Goal: Transaction & Acquisition: Book appointment/travel/reservation

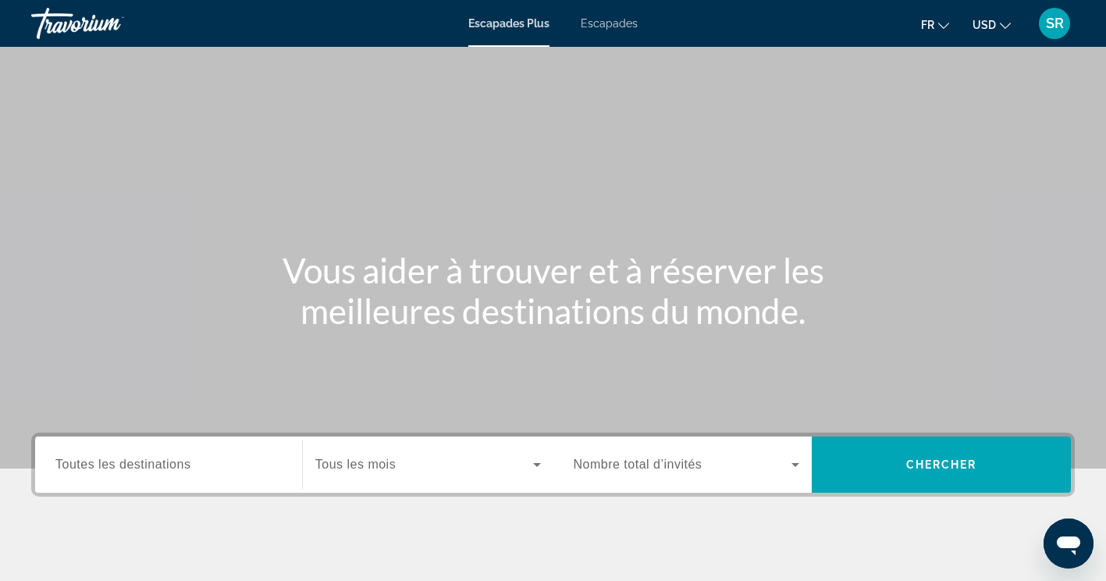
click at [620, 27] on span "Escapades" at bounding box center [609, 23] width 57 height 12
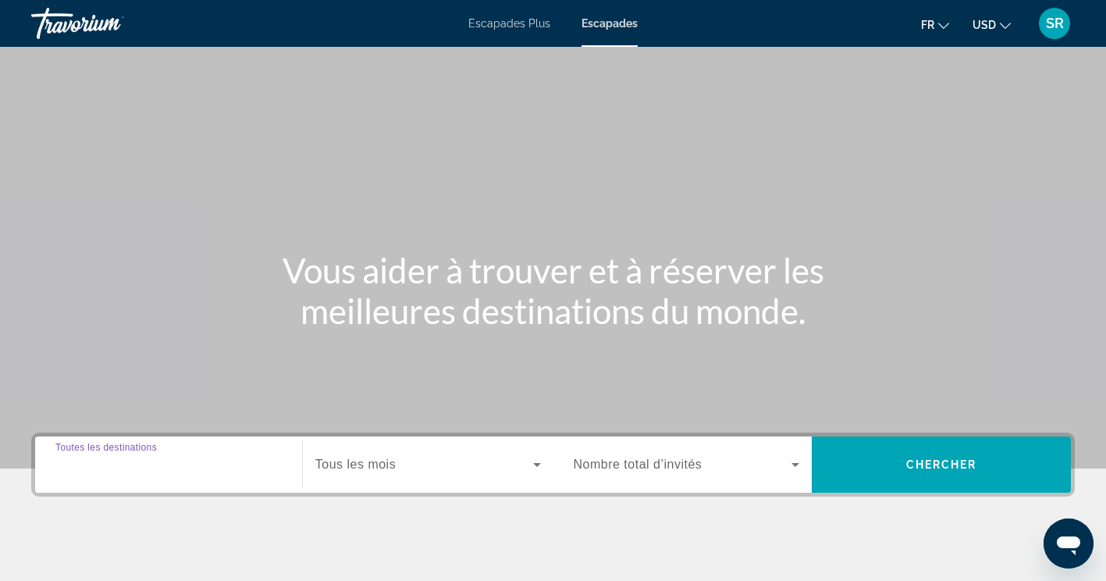
click at [216, 468] on input "Destination Toutes les destinations" at bounding box center [168, 465] width 226 height 19
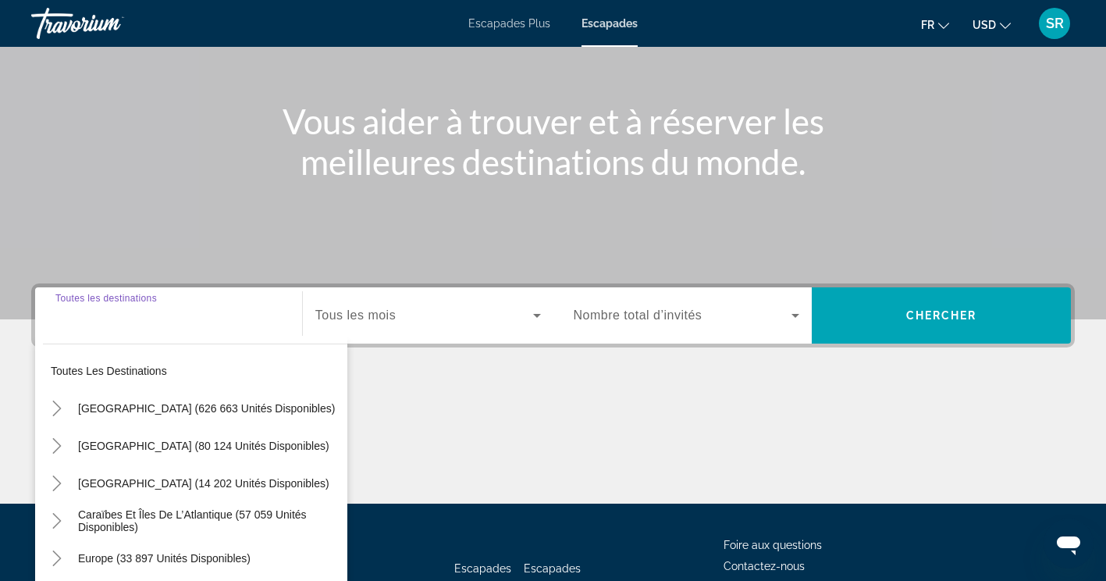
scroll to position [263, 0]
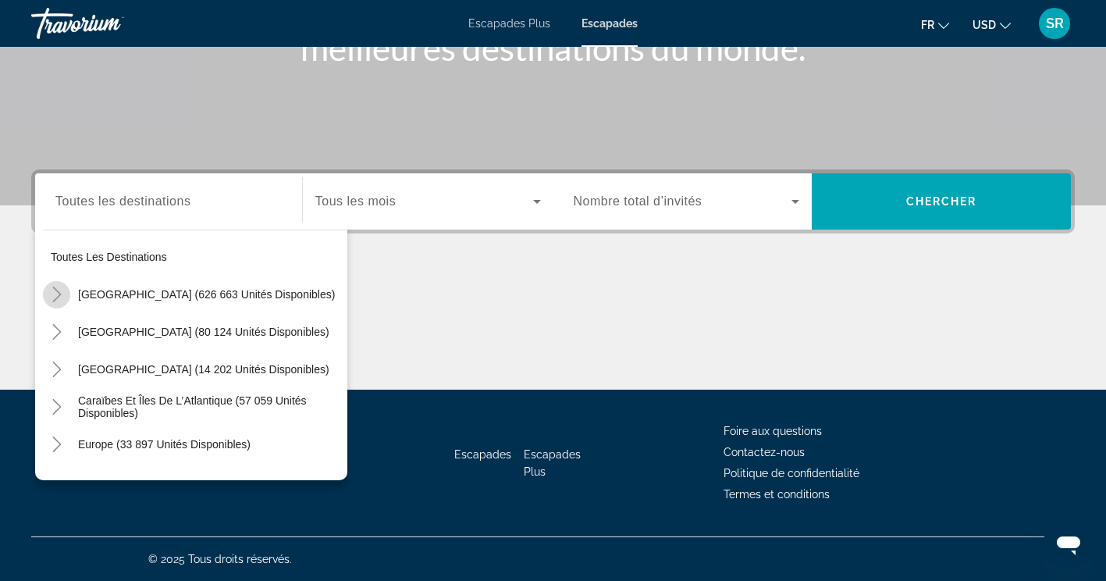
click at [52, 293] on icon "Toggle États-Unis (626 663 unités disponibles)" at bounding box center [57, 294] width 16 height 16
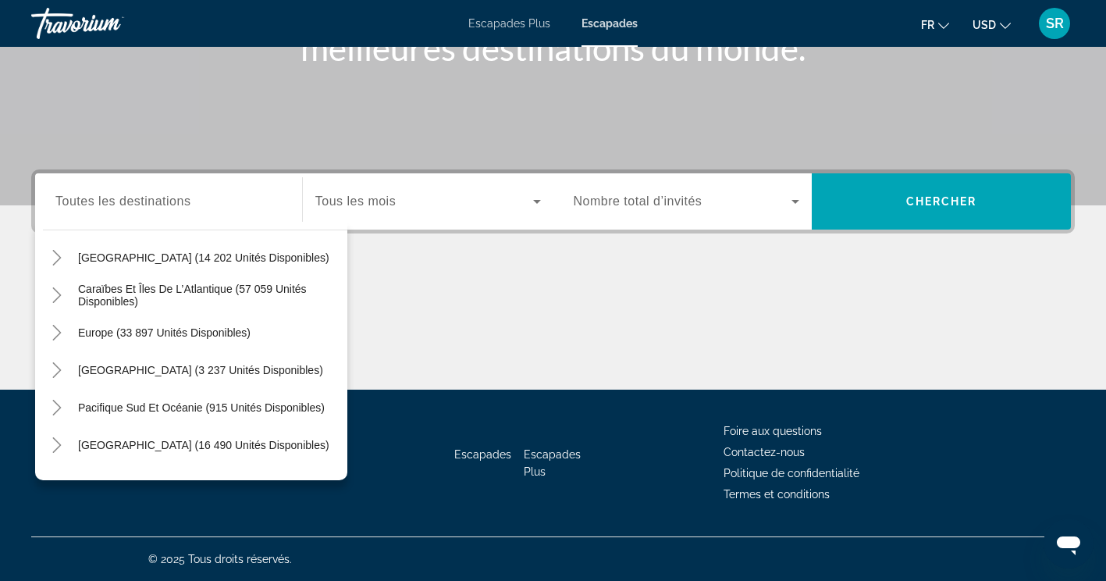
scroll to position [1798, 0]
click at [51, 331] on icon "Toggle Europe (33 897 unités disponibles)" at bounding box center [57, 332] width 16 height 16
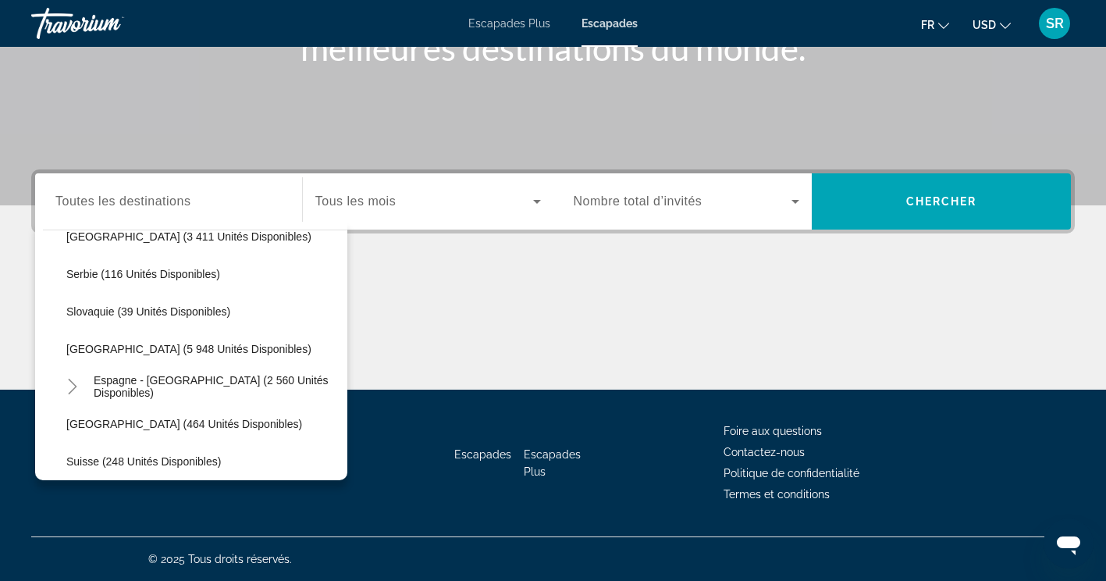
scroll to position [2484, 0]
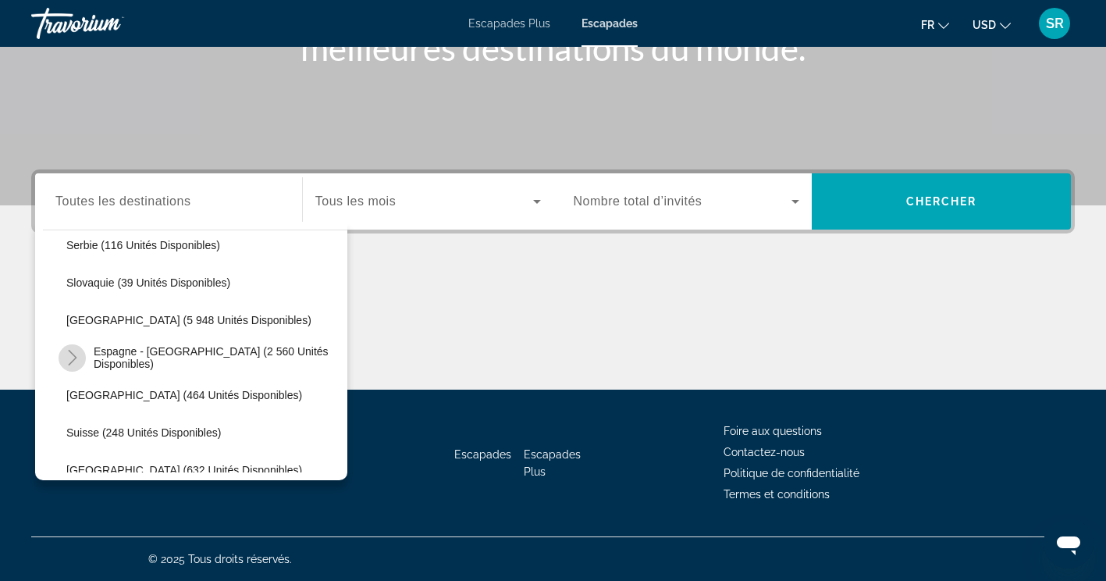
click at [76, 359] on icon "Toggle Espagne - Îles Canaries (2 560 unités disponibles)" at bounding box center [73, 358] width 16 height 16
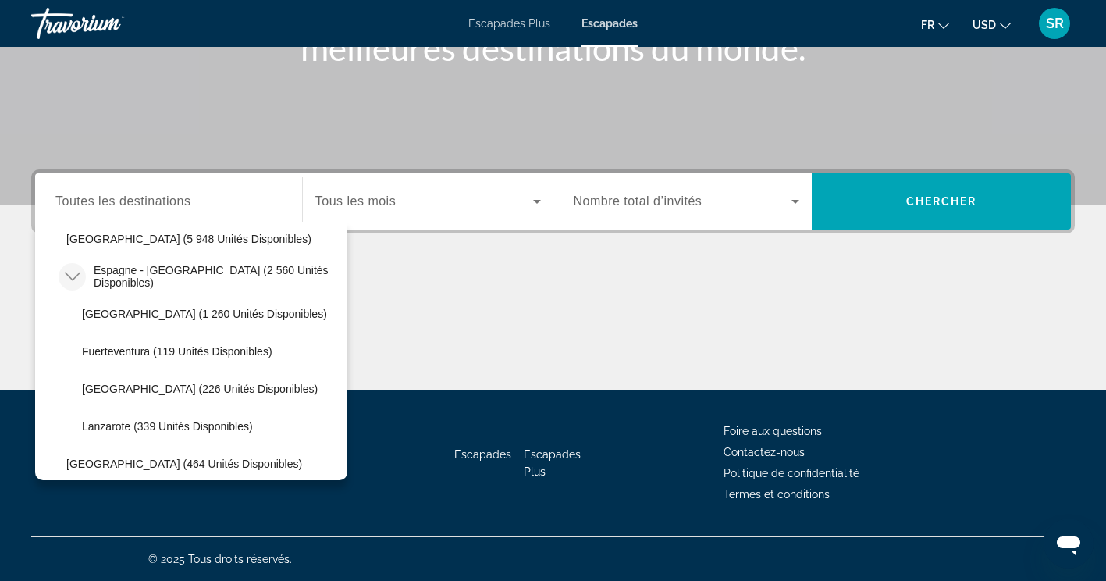
scroll to position [2547, 0]
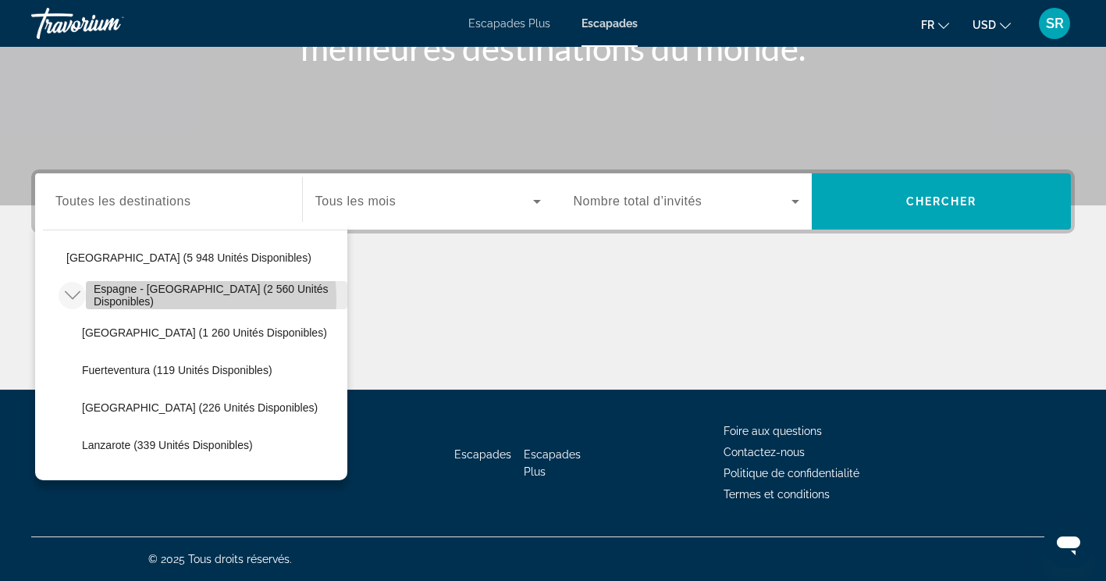
click at [169, 299] on span "Espagne - [GEOGRAPHIC_DATA] (2 560 unités disponibles)" at bounding box center [217, 295] width 246 height 25
type input "**********"
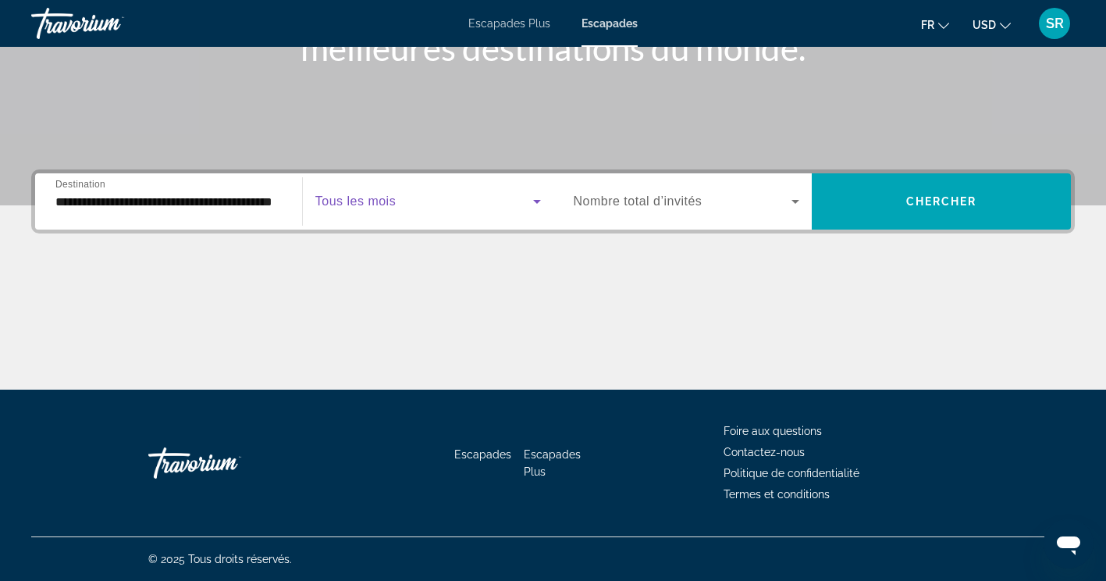
click at [535, 201] on icon "Widget de recherche" at bounding box center [537, 202] width 8 height 4
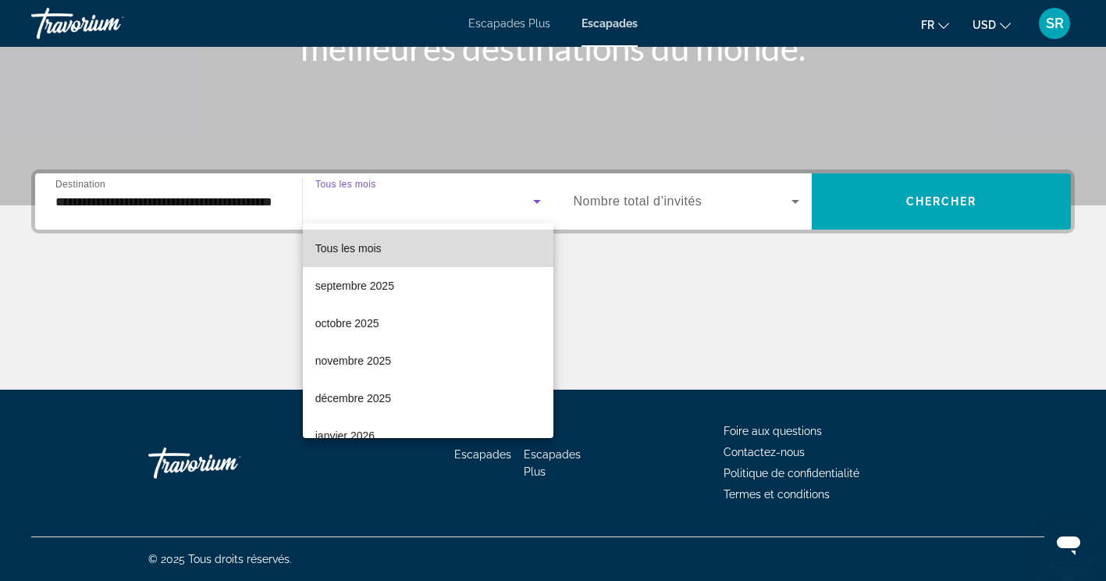
click at [452, 250] on mat-option "Tous les mois" at bounding box center [428, 247] width 251 height 37
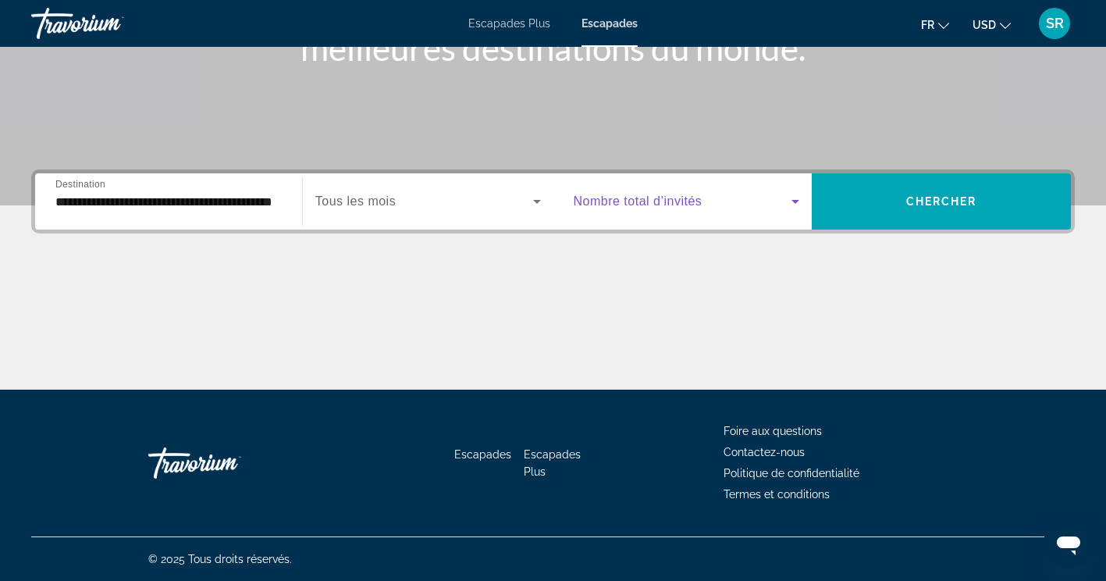
click at [803, 197] on icon "Widget de recherche" at bounding box center [795, 201] width 19 height 19
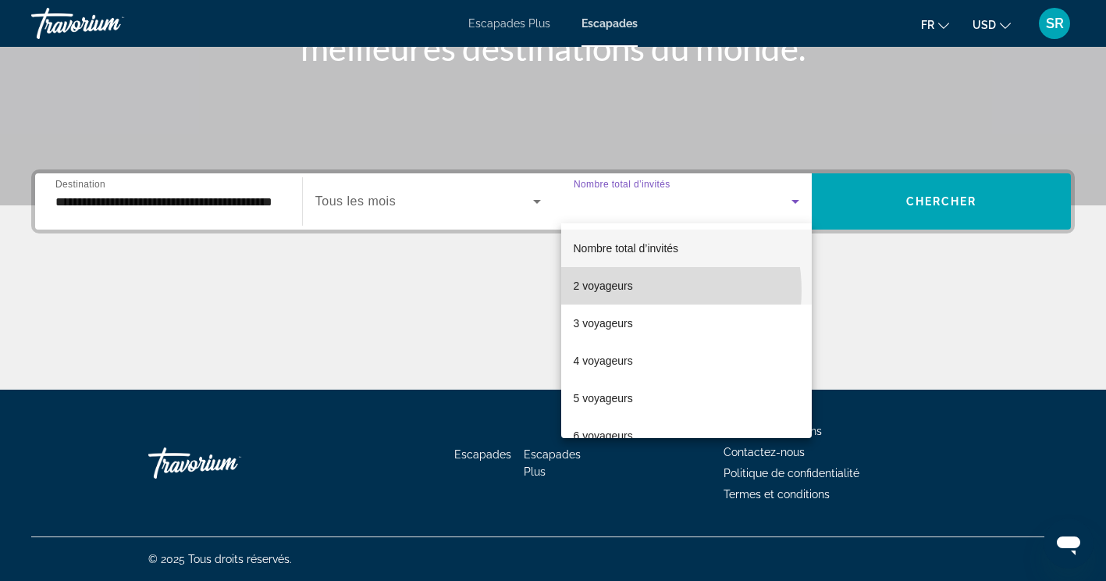
click at [632, 290] on mat-option "2 voyageurs" at bounding box center [686, 285] width 251 height 37
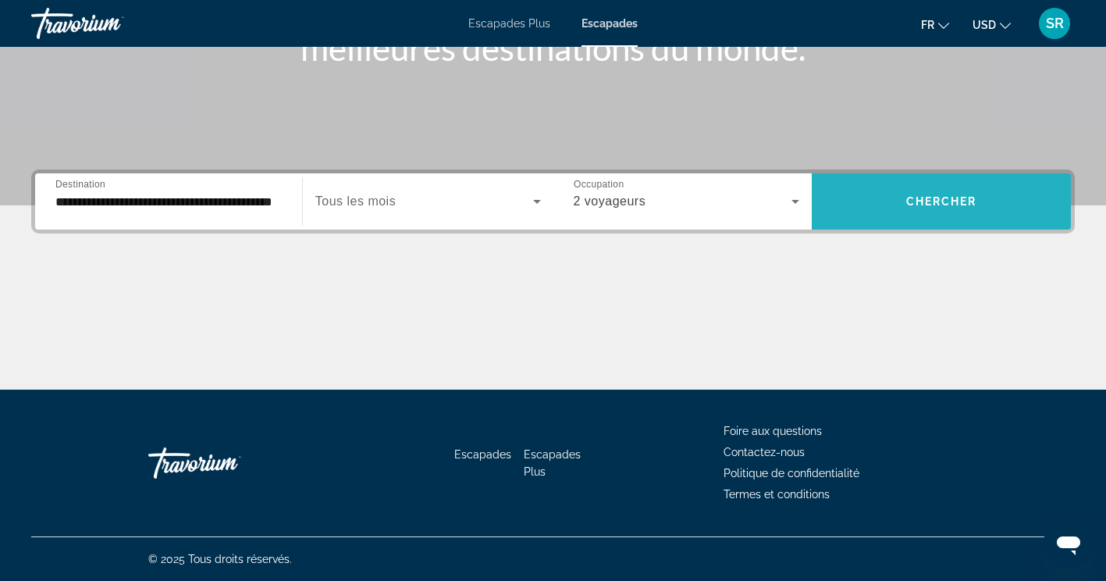
click at [872, 204] on span "Widget de recherche" at bounding box center [941, 201] width 259 height 37
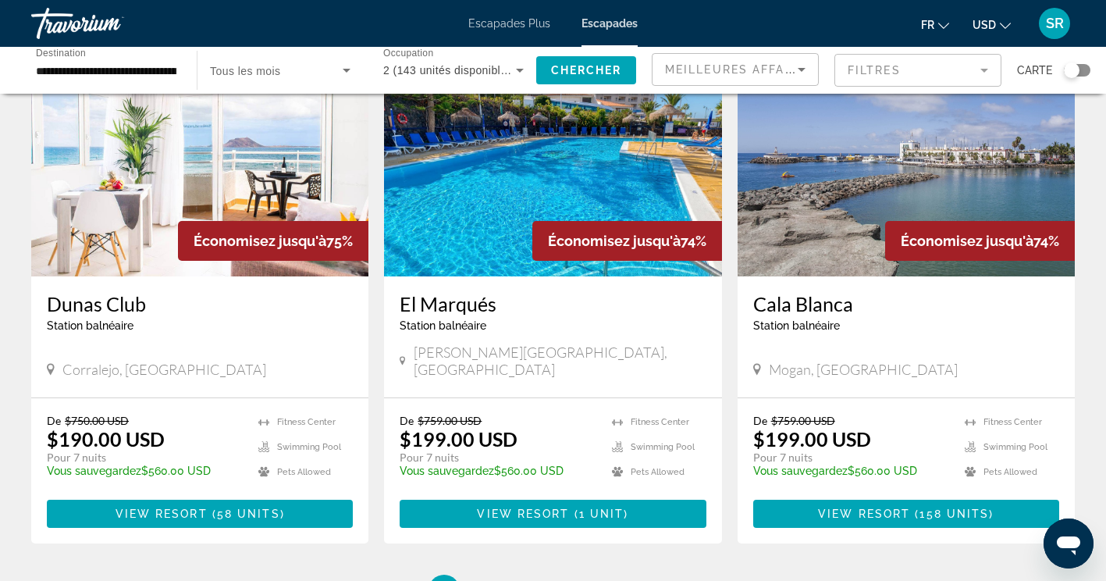
scroll to position [1852, 0]
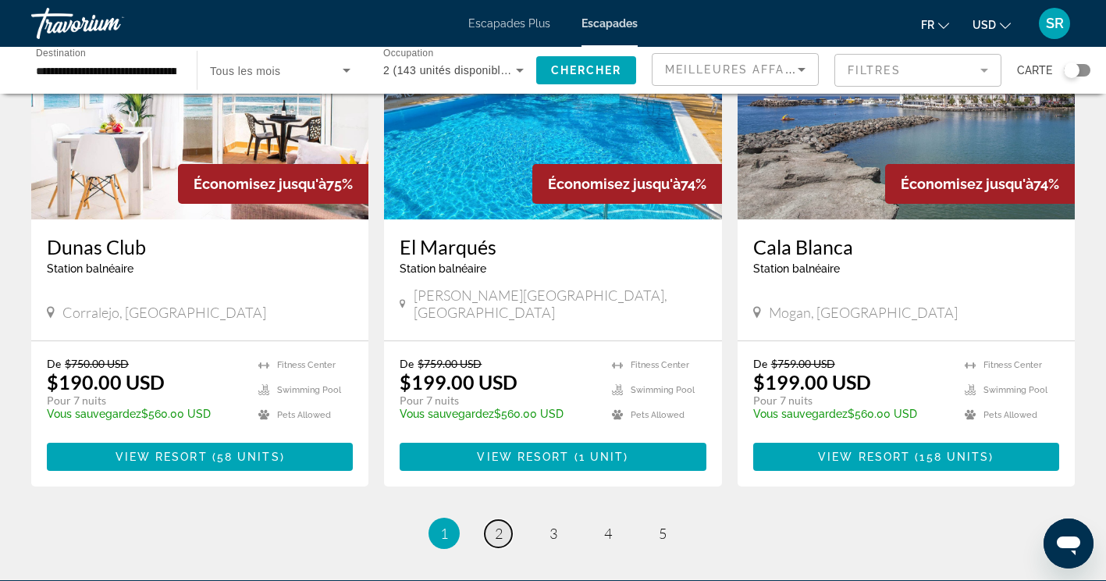
click at [490, 520] on link "page 2" at bounding box center [498, 533] width 27 height 27
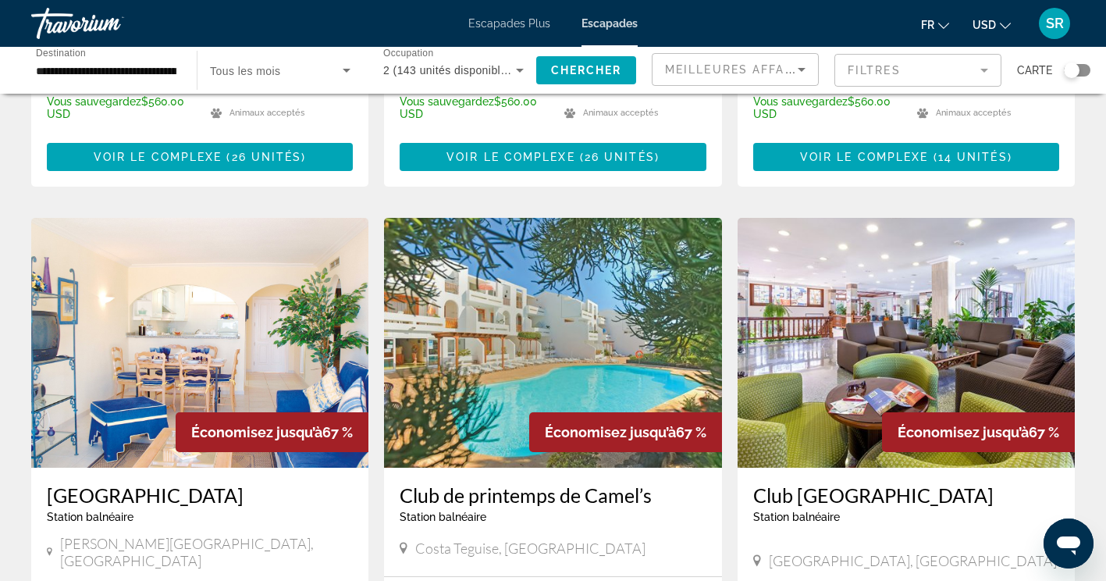
scroll to position [1645, 0]
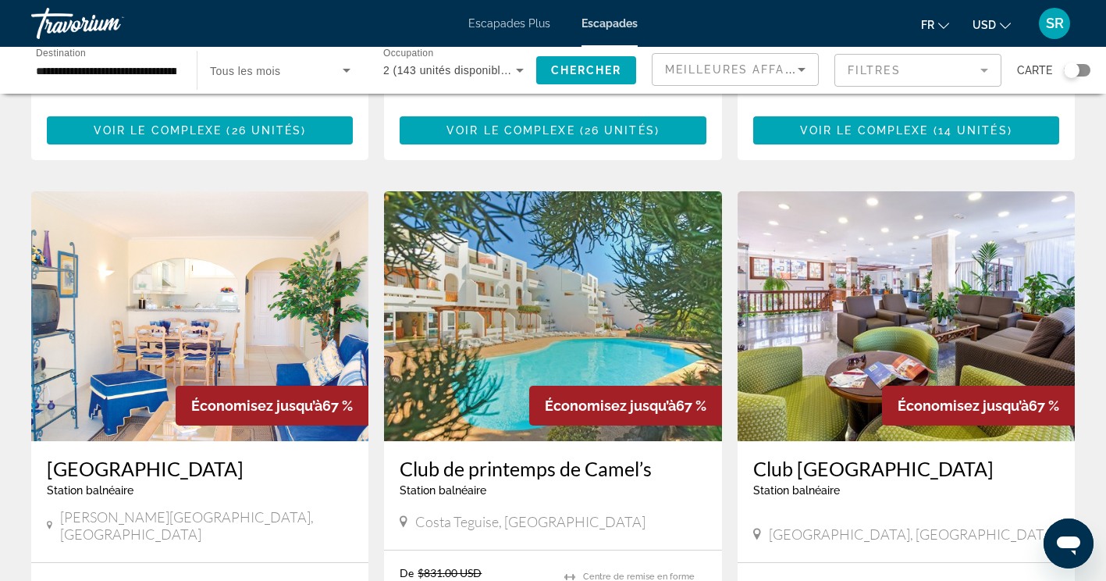
click at [814, 457] on h3 "Club [GEOGRAPHIC_DATA]" at bounding box center [906, 468] width 306 height 23
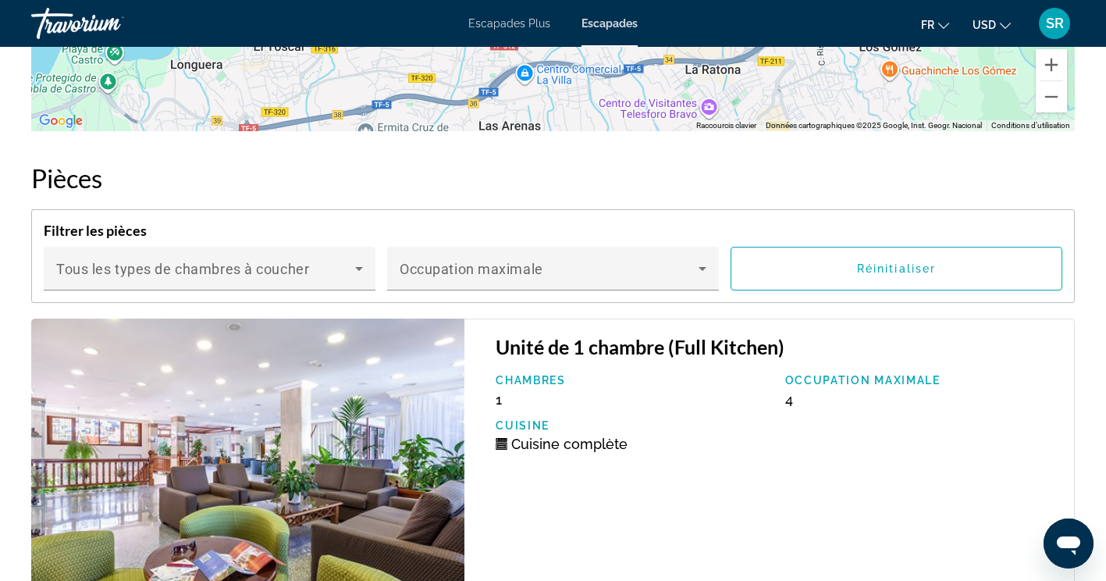
scroll to position [2480, 0]
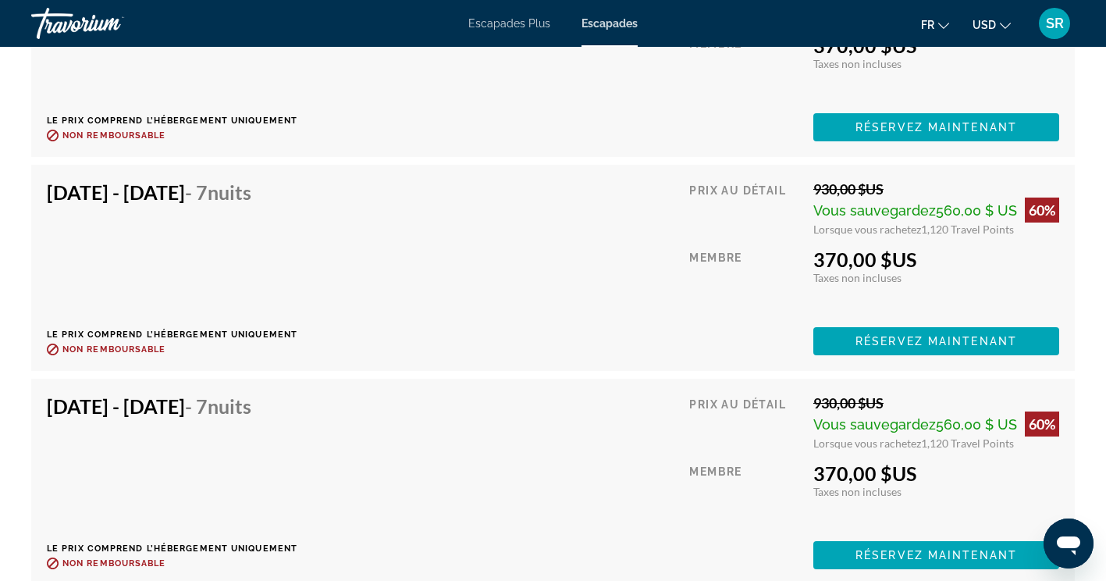
scroll to position [3578, 0]
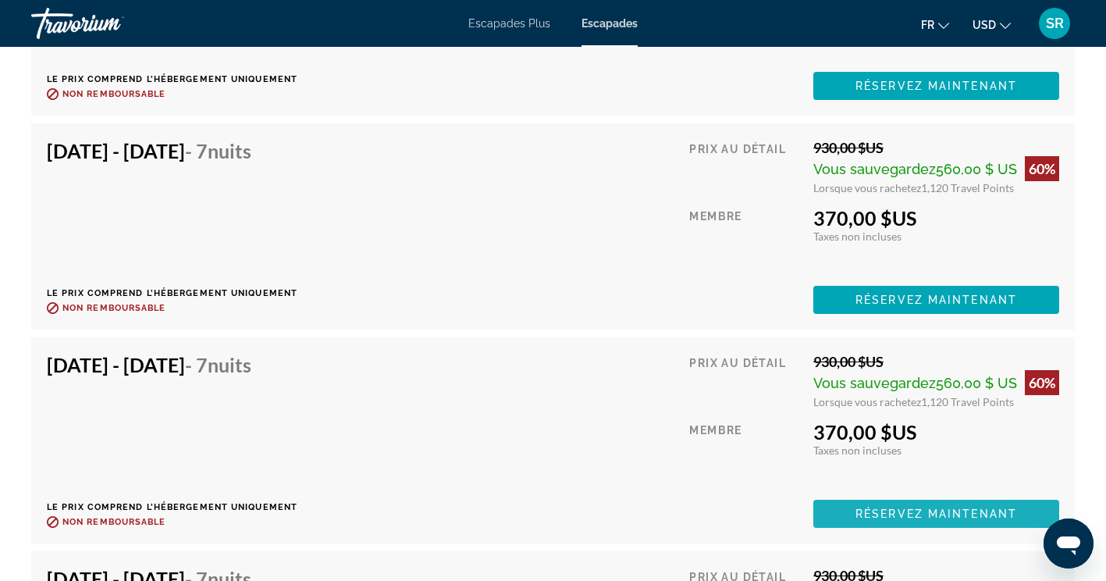
click at [905, 514] on span "Réservez maintenant" at bounding box center [936, 513] width 162 height 12
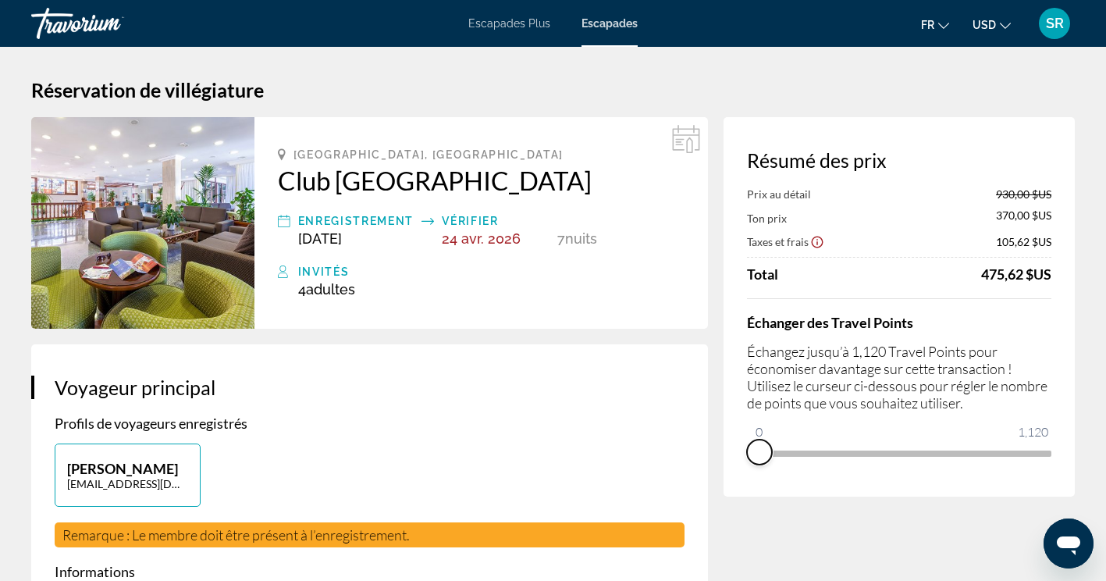
drag, startPoint x: 1039, startPoint y: 475, endPoint x: 743, endPoint y: 498, distance: 296.7
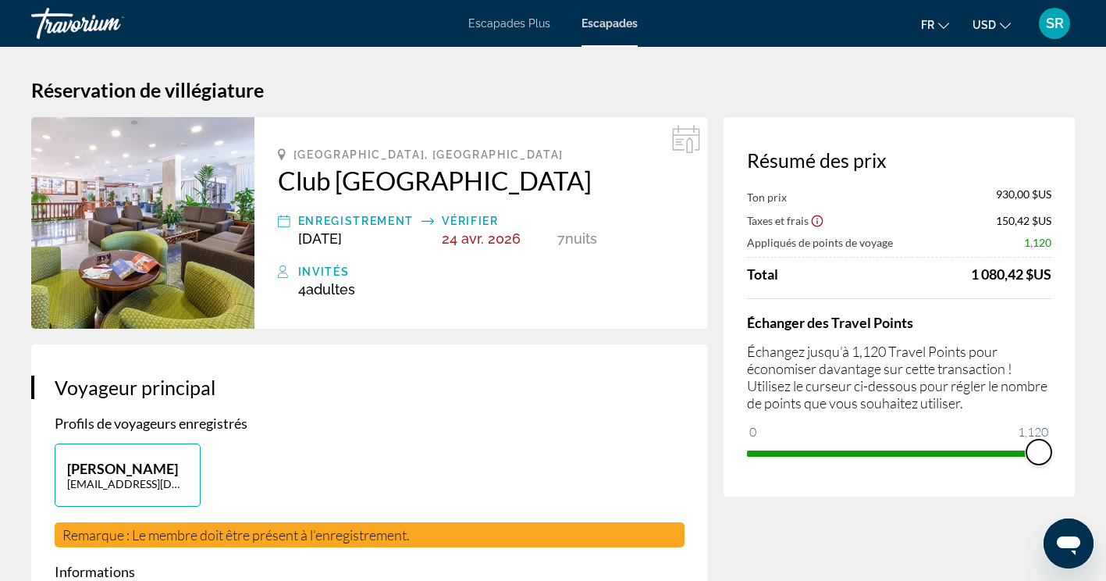
drag, startPoint x: 757, startPoint y: 439, endPoint x: 1087, endPoint y: 443, distance: 330.2
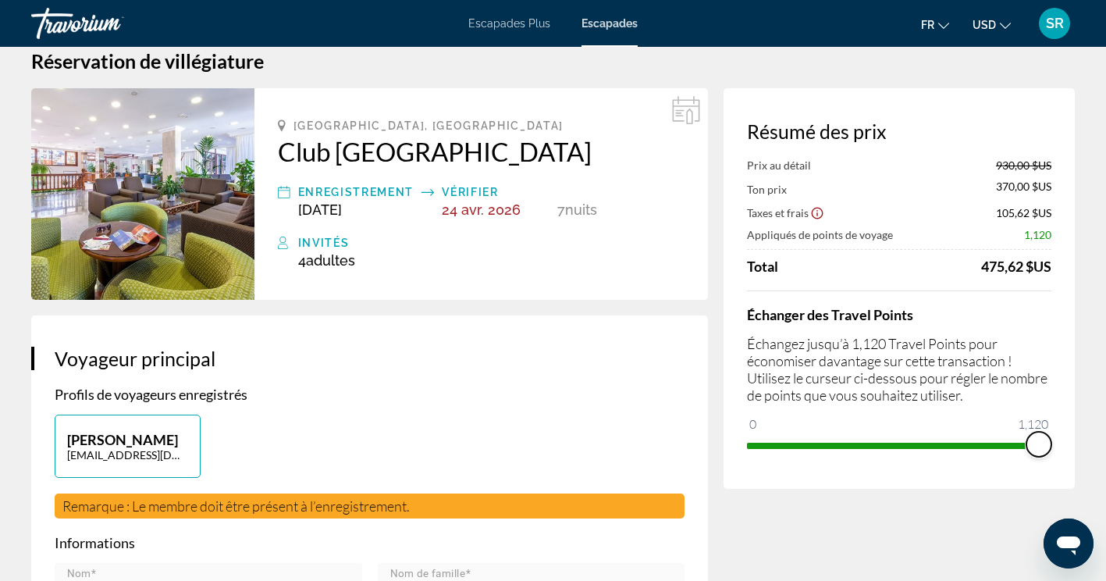
scroll to position [31, 0]
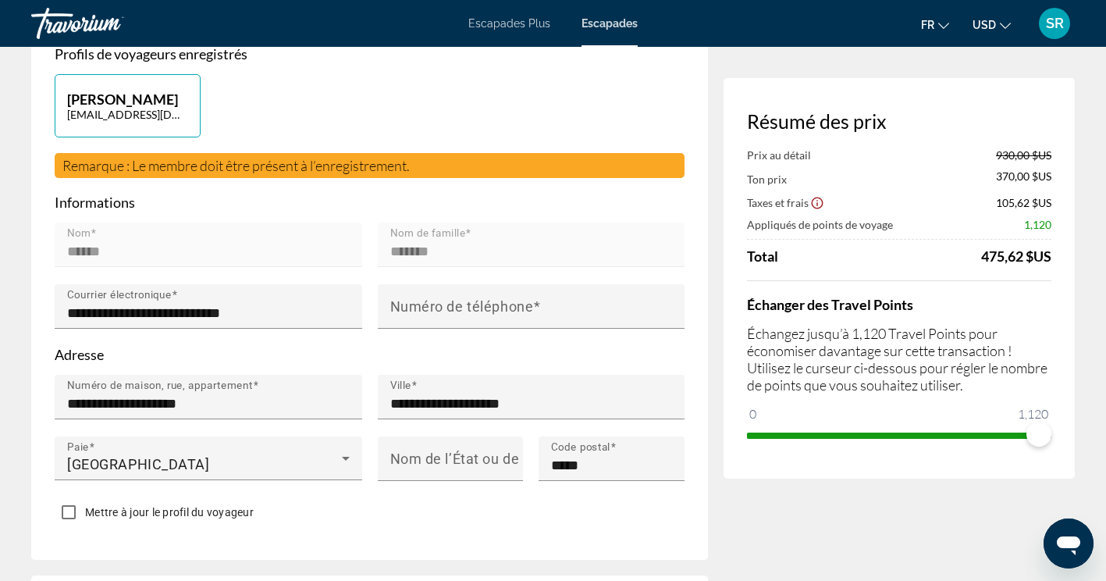
scroll to position [411, 0]
